Goal: Information Seeking & Learning: Learn about a topic

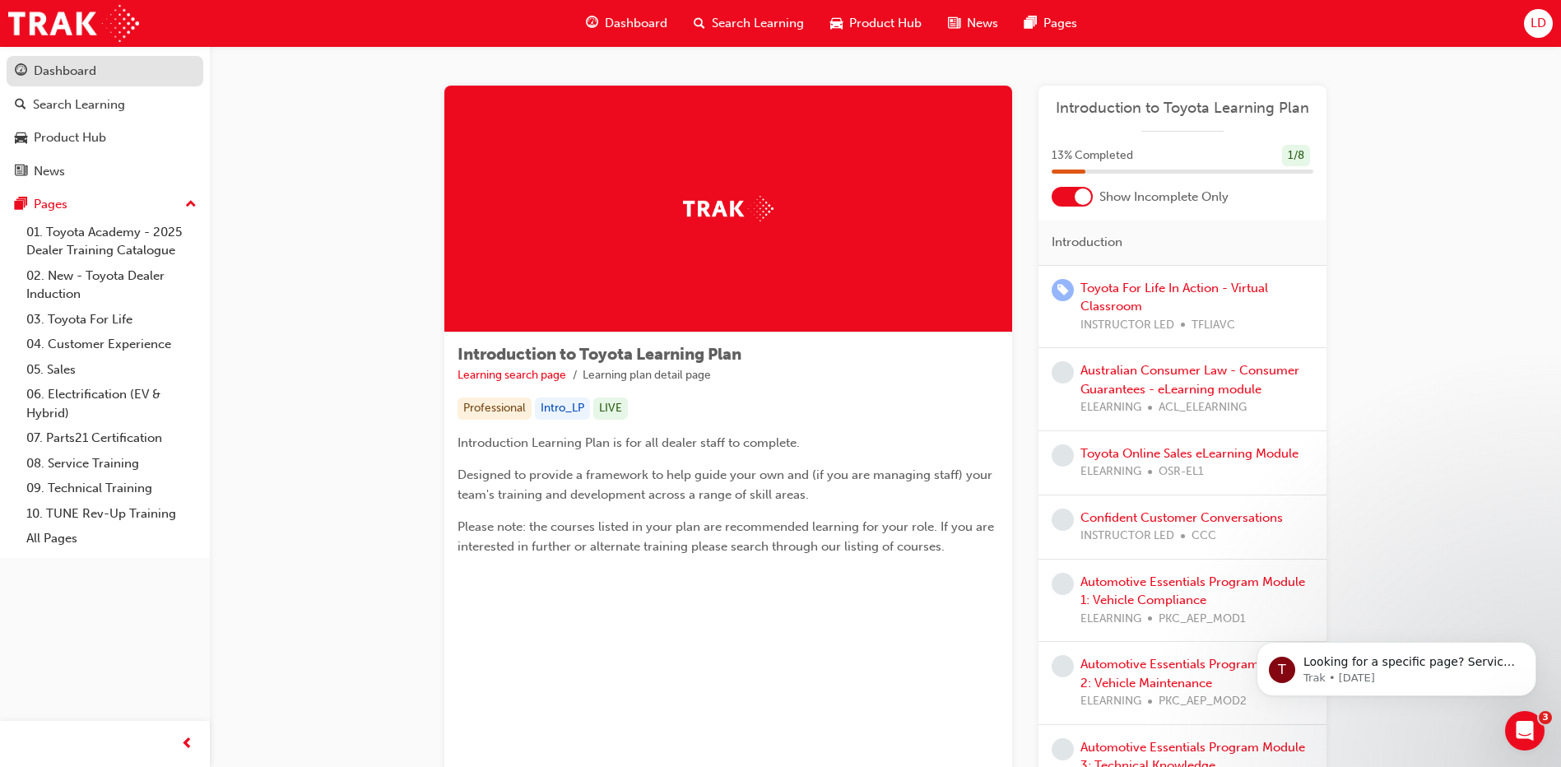
click at [53, 69] on div "Dashboard" at bounding box center [65, 71] width 63 height 19
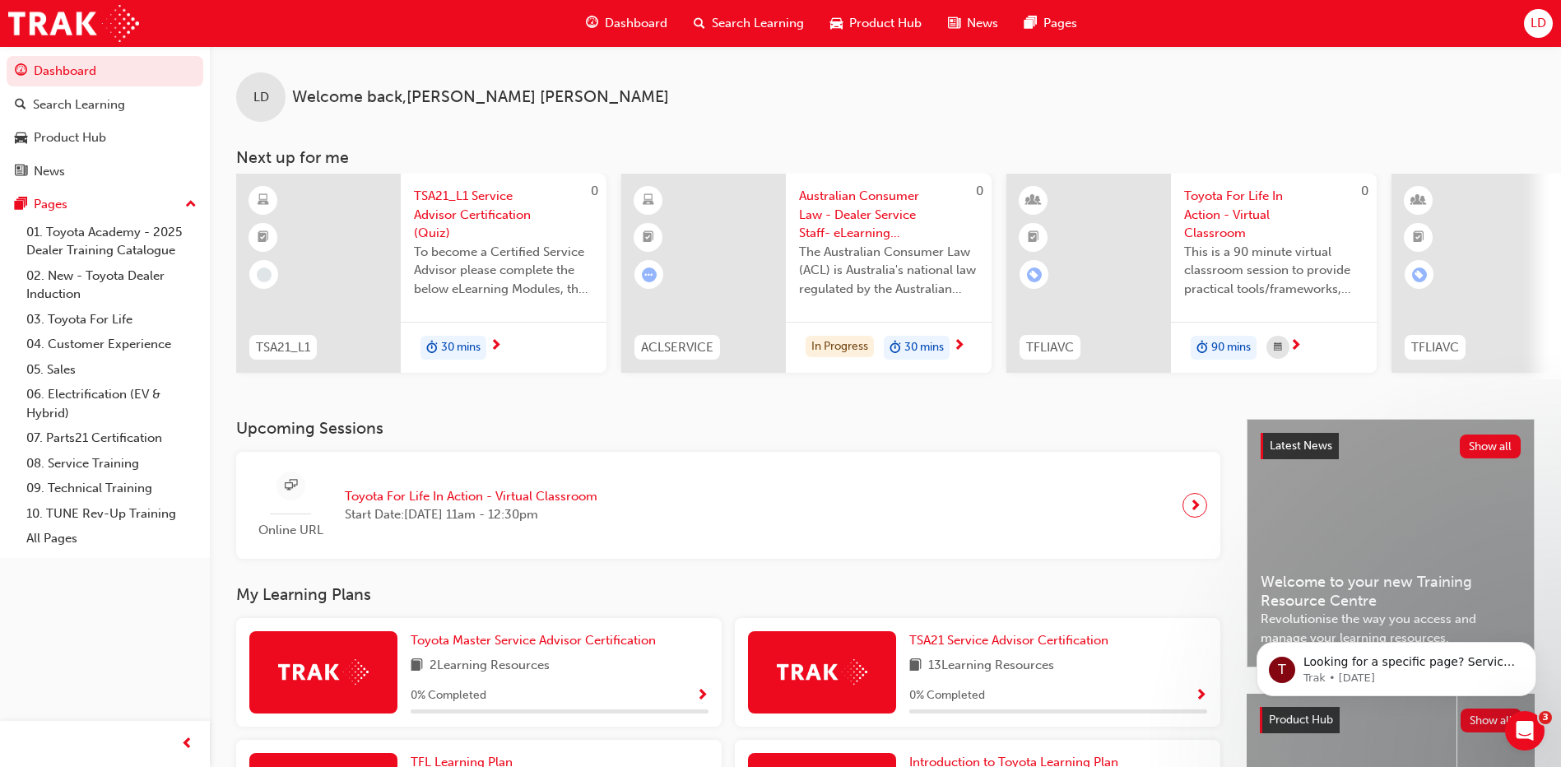
click at [466, 331] on div "30 mins" at bounding box center [504, 348] width 206 height 52
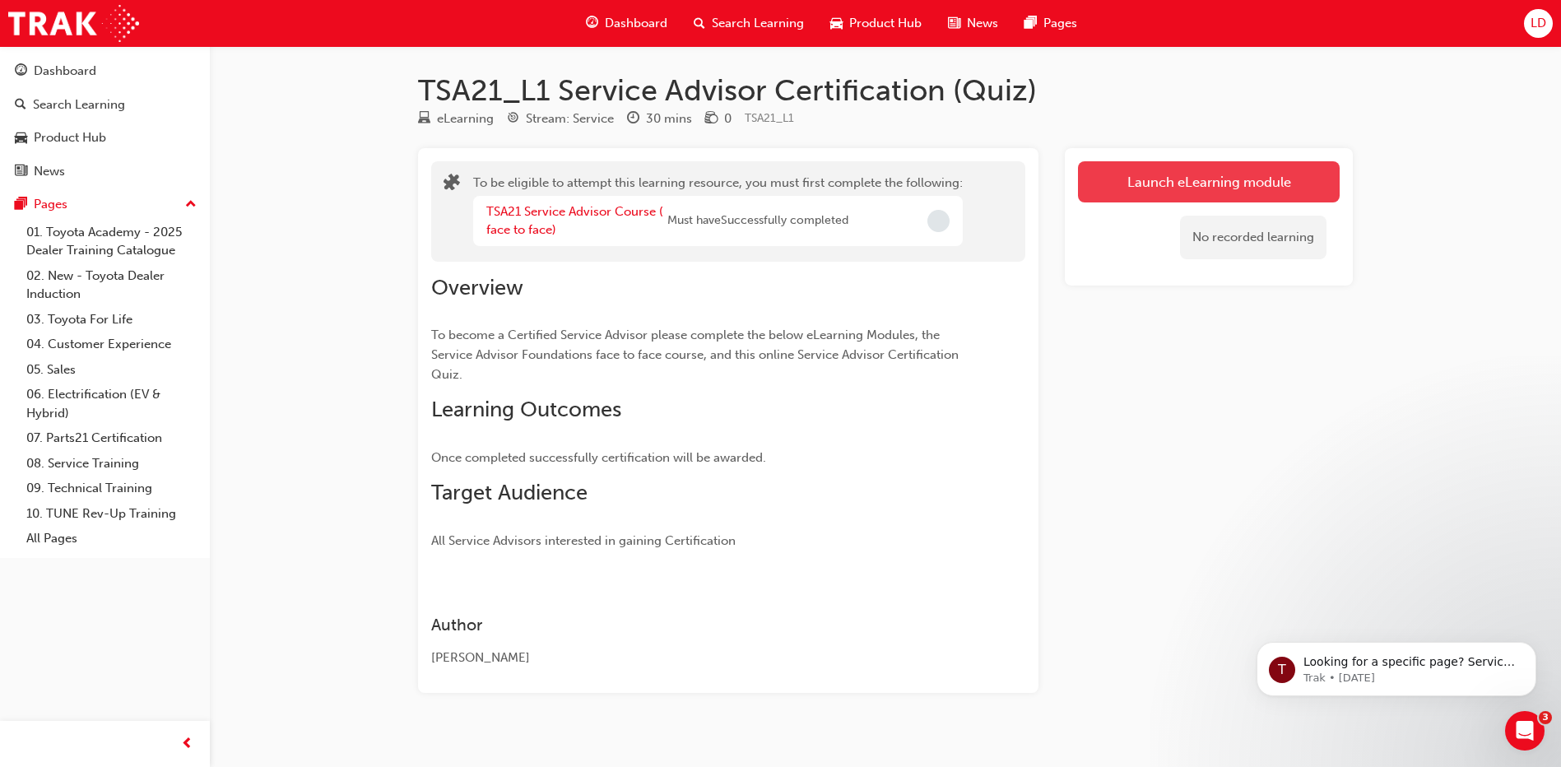
click at [1179, 194] on button "Launch eLearning module" at bounding box center [1209, 181] width 262 height 41
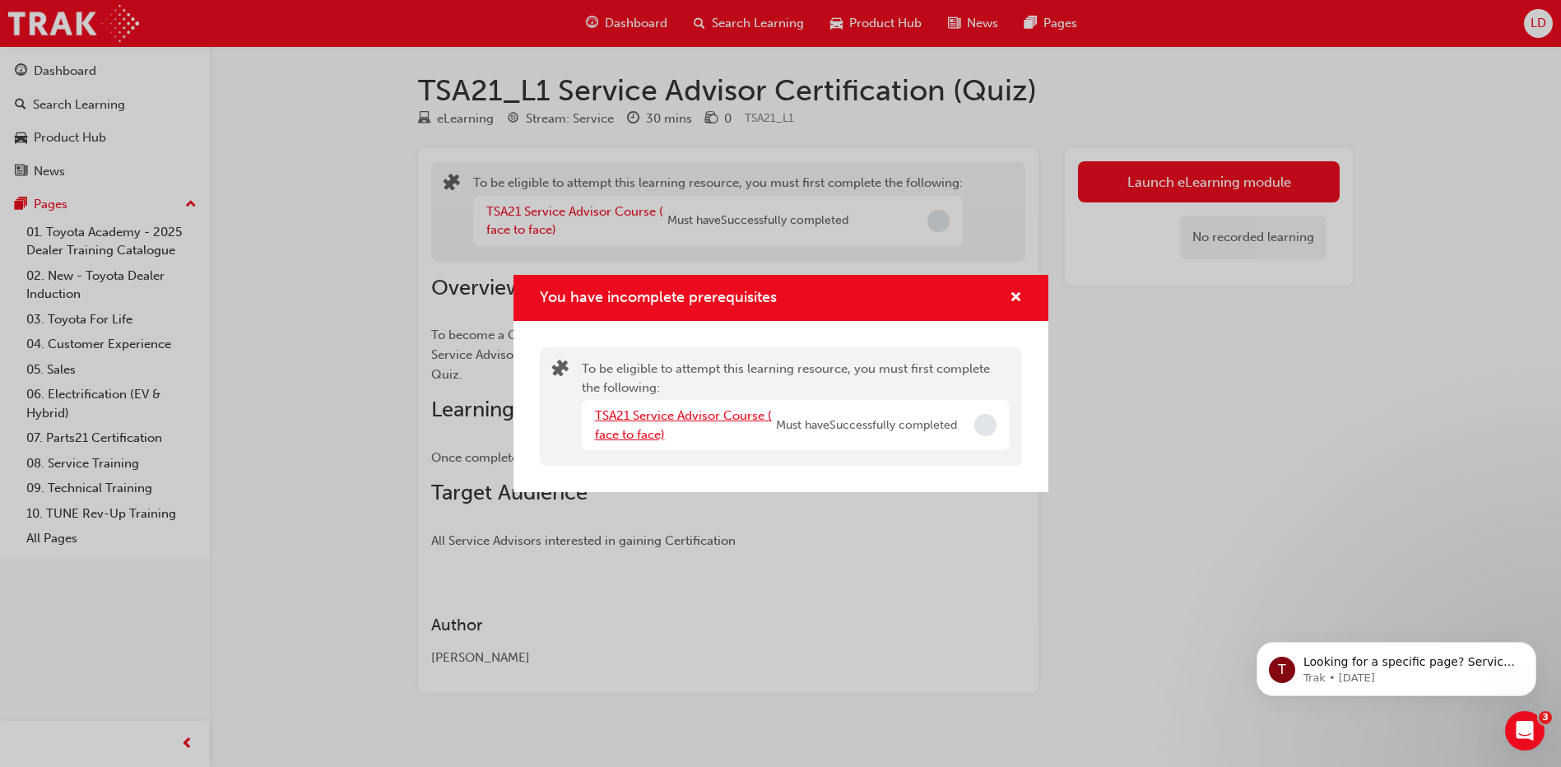
click at [642, 418] on link "TSA21 Service Advisor Course ( face to face)" at bounding box center [683, 425] width 177 height 34
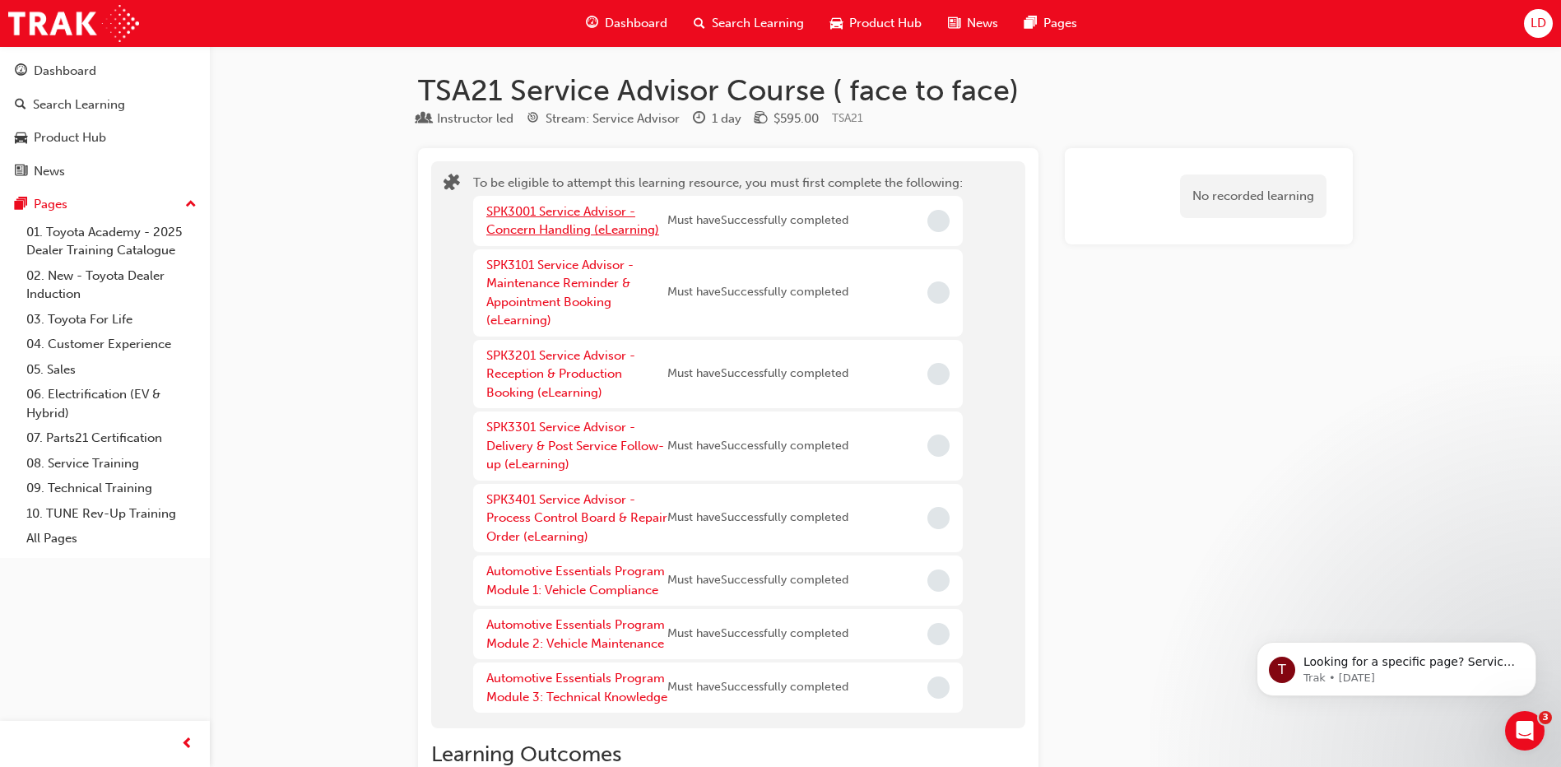
click at [568, 227] on link "SPK3001 Service Advisor - Concern Handling (eLearning)" at bounding box center [572, 221] width 173 height 34
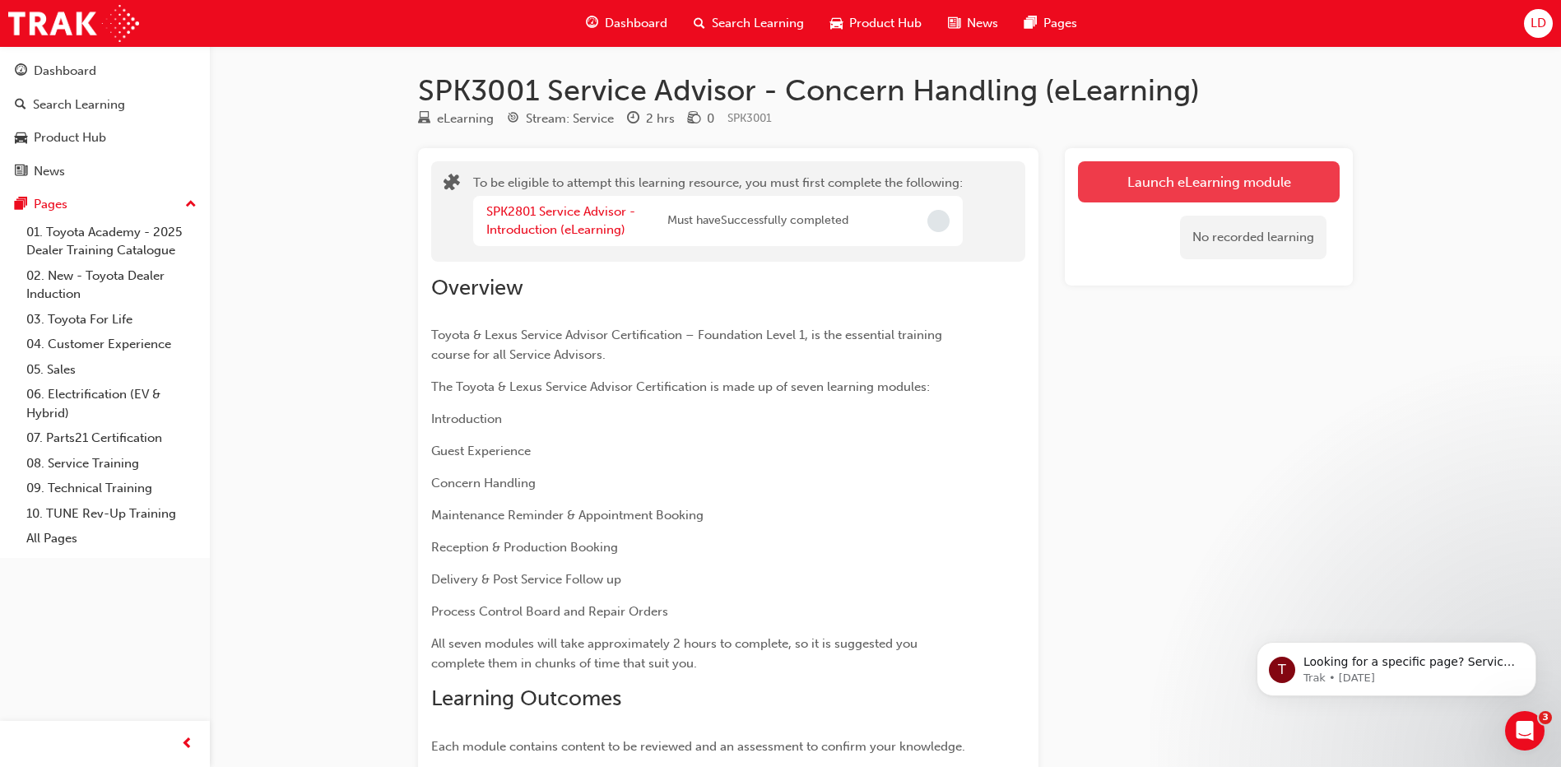
click at [1190, 175] on button "Launch eLearning module" at bounding box center [1209, 181] width 262 height 41
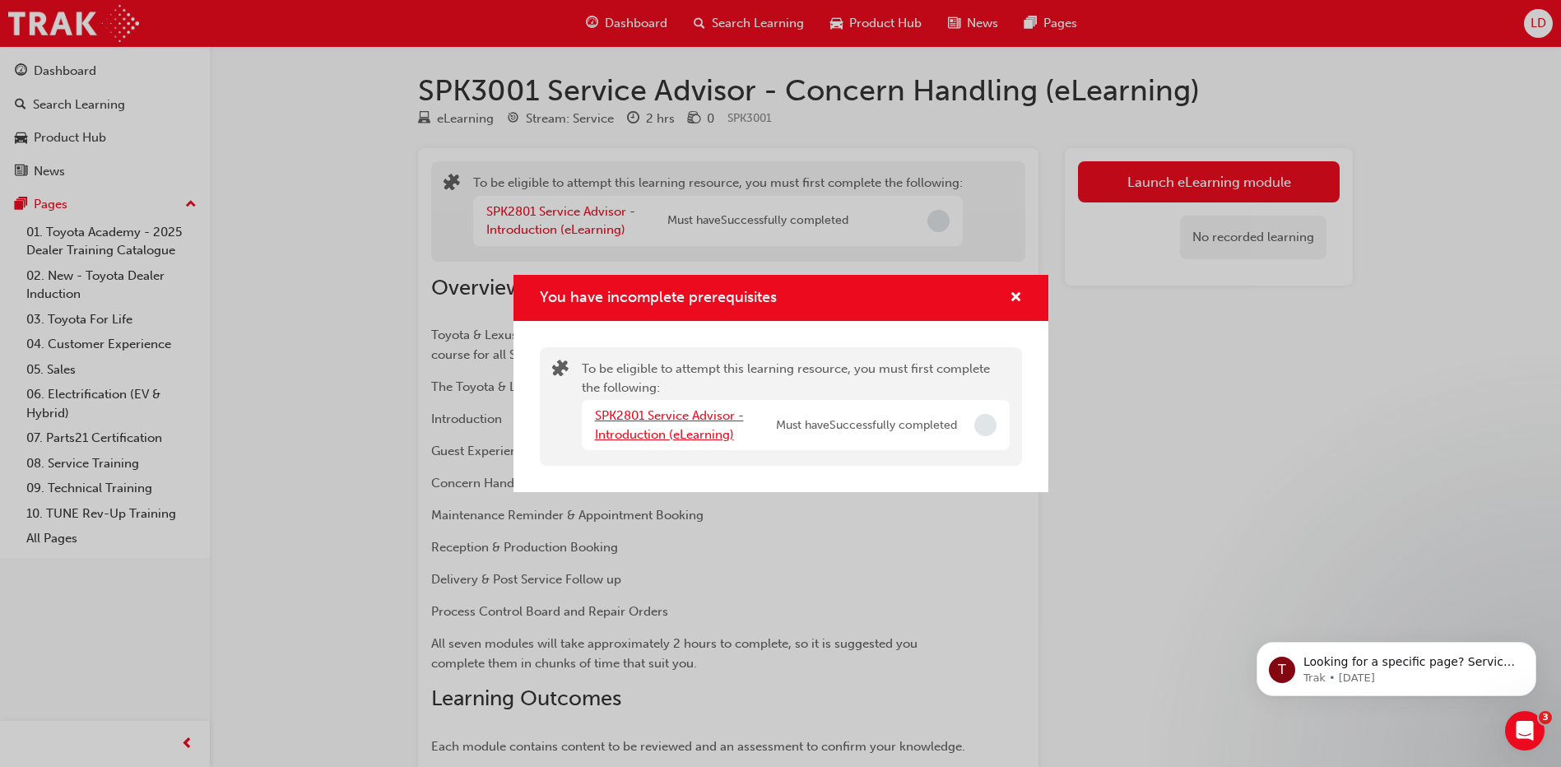
click at [627, 423] on link "SPK2801 Service Advisor - Introduction (eLearning)" at bounding box center [669, 425] width 149 height 34
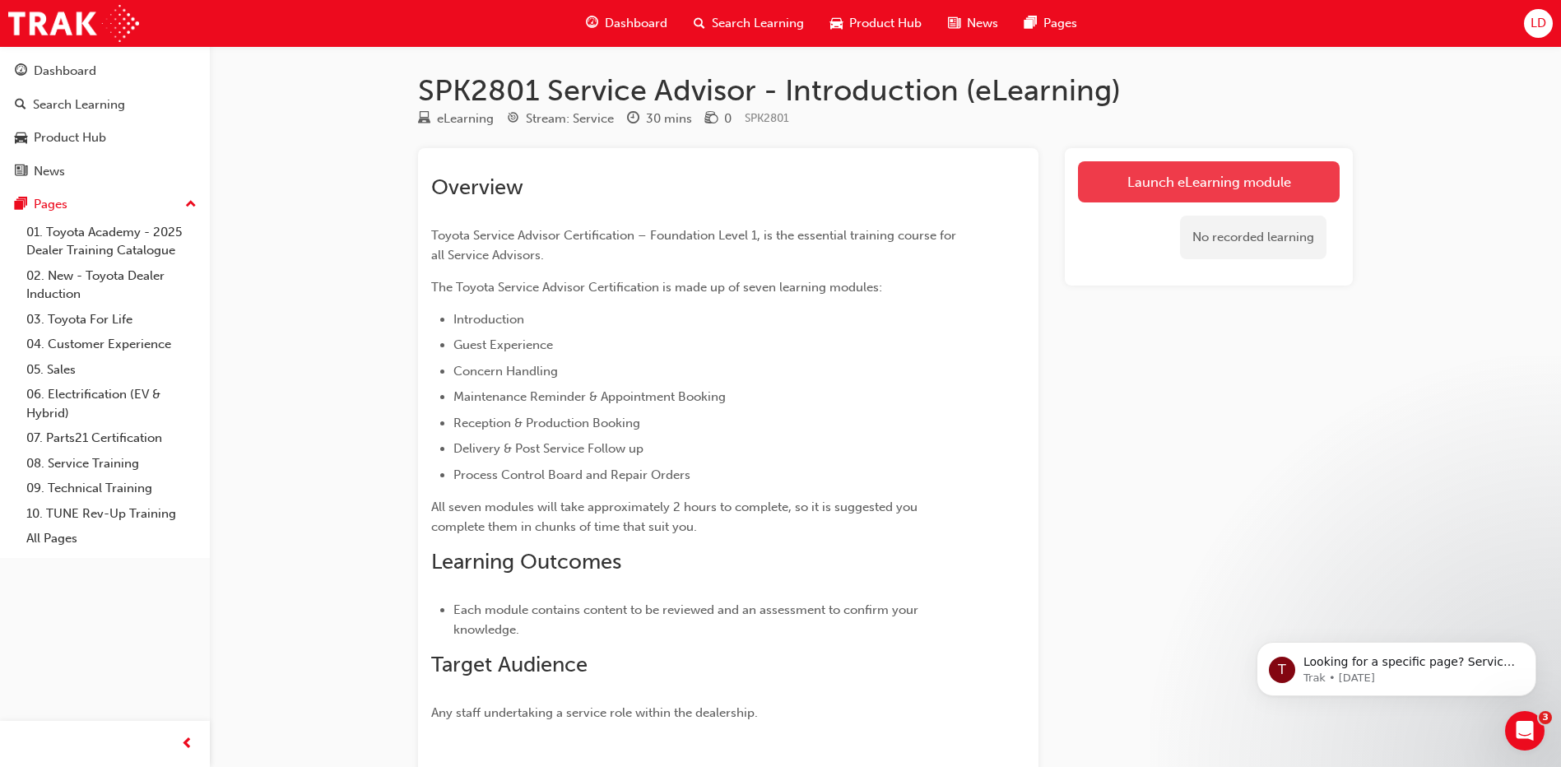
click at [1193, 178] on link "Launch eLearning module" at bounding box center [1209, 181] width 262 height 41
